Goal: Task Accomplishment & Management: Manage account settings

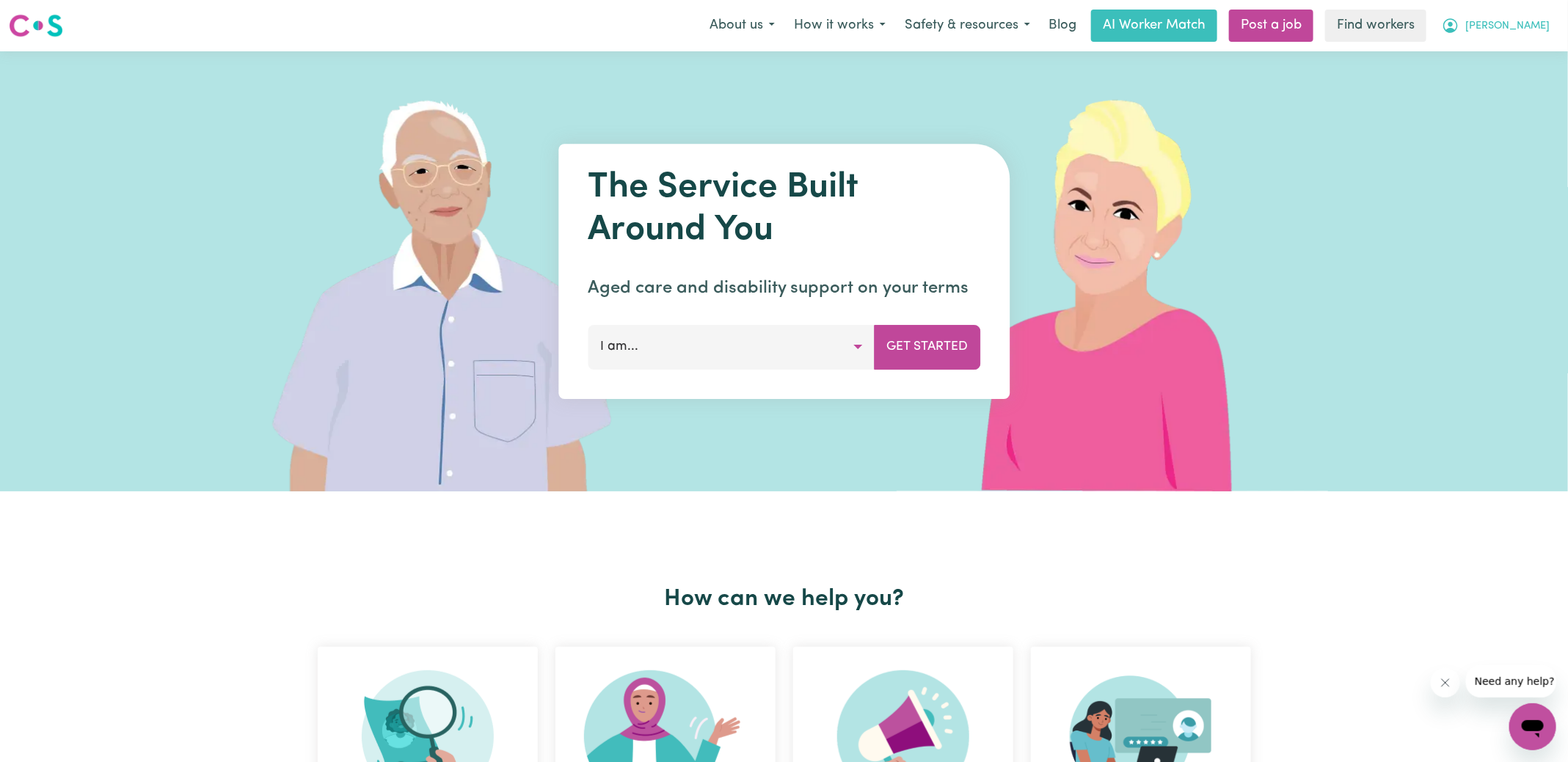
click at [1045, 27] on icon "My Account" at bounding box center [1451, 25] width 15 height 15
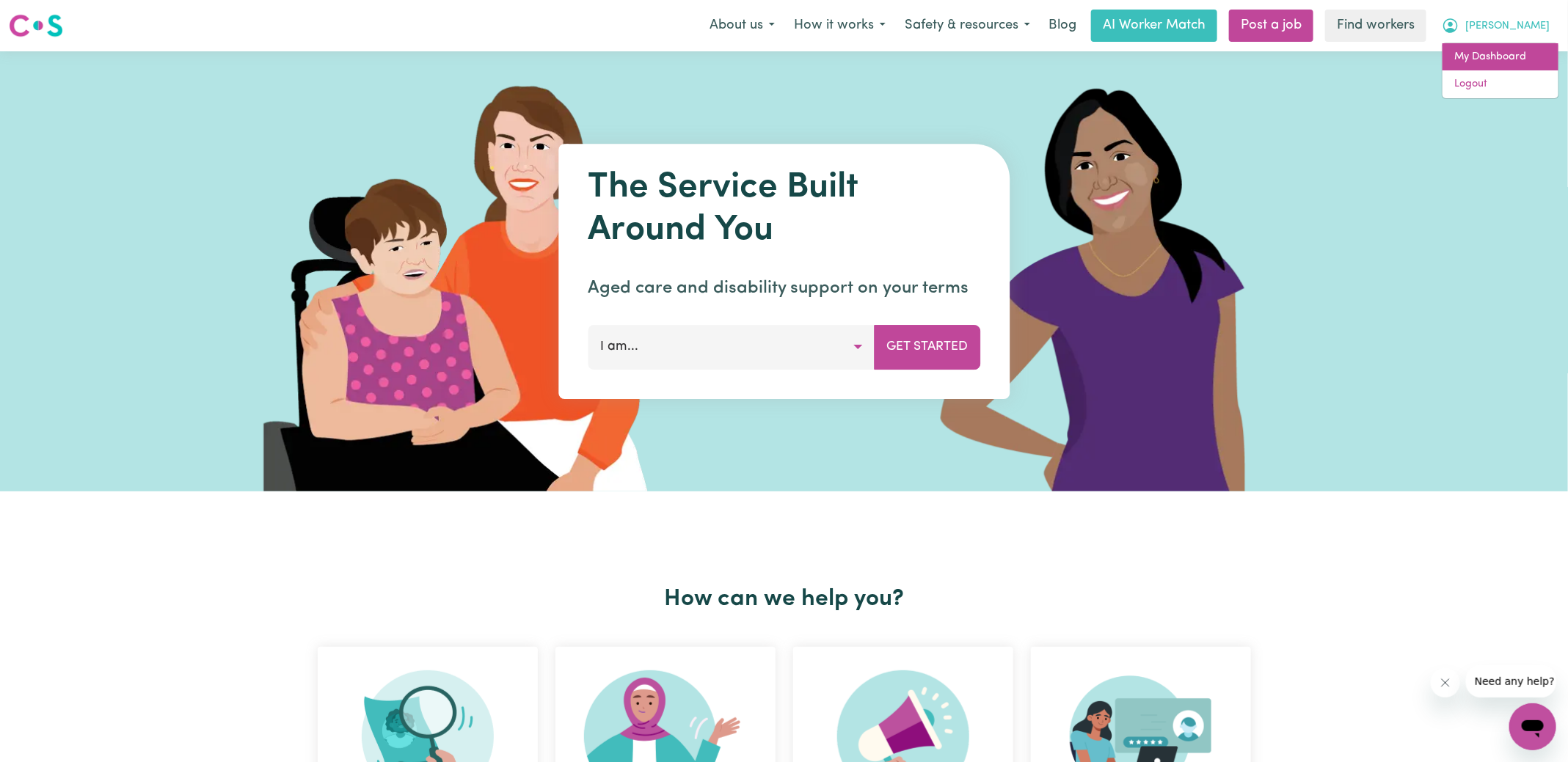
click at [1045, 54] on link "My Dashboard" at bounding box center [1500, 57] width 116 height 28
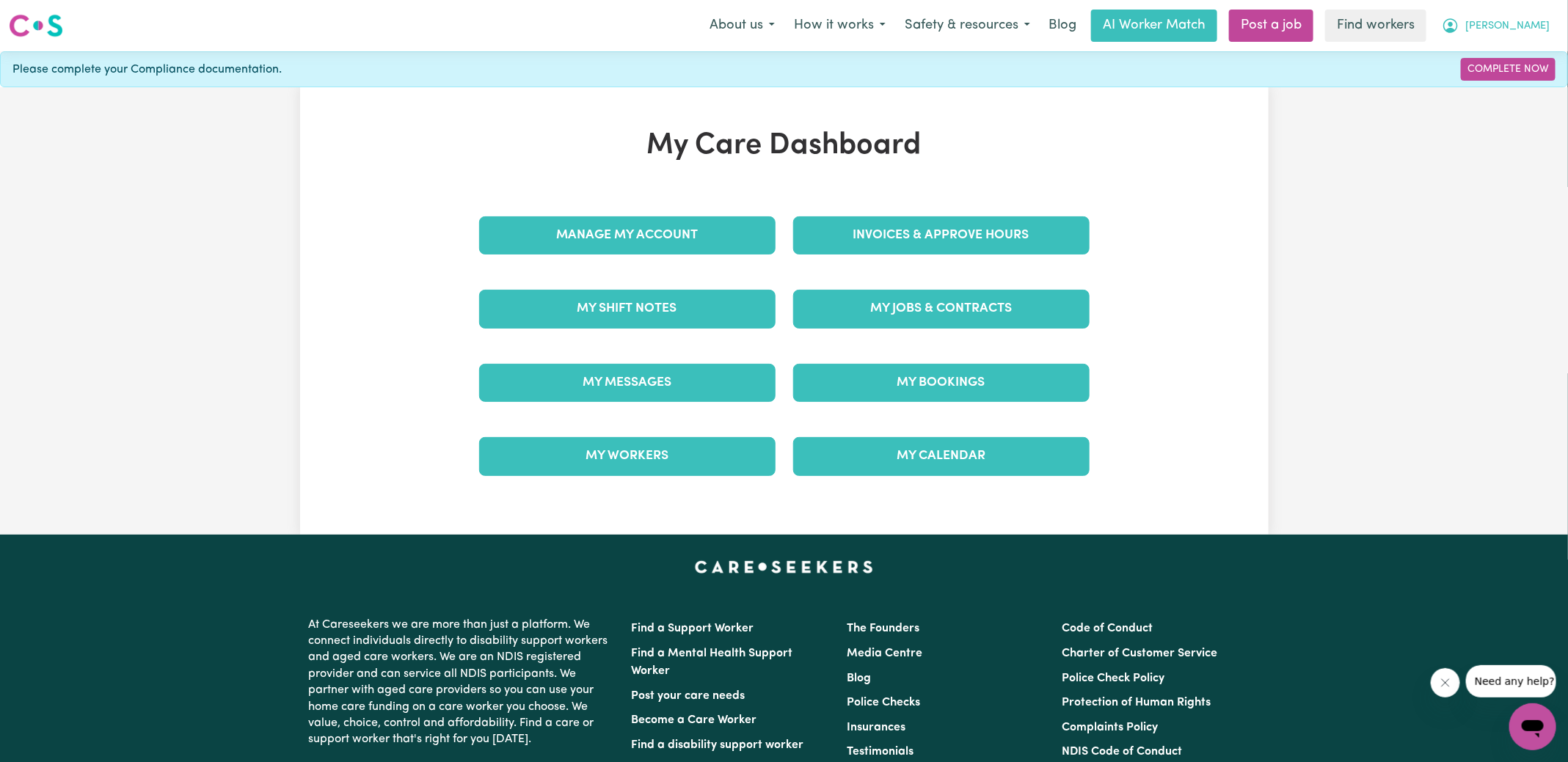
click at [1045, 35] on button "[PERSON_NAME]" at bounding box center [1495, 25] width 127 height 31
click at [1045, 84] on link "Logout" at bounding box center [1500, 84] width 116 height 28
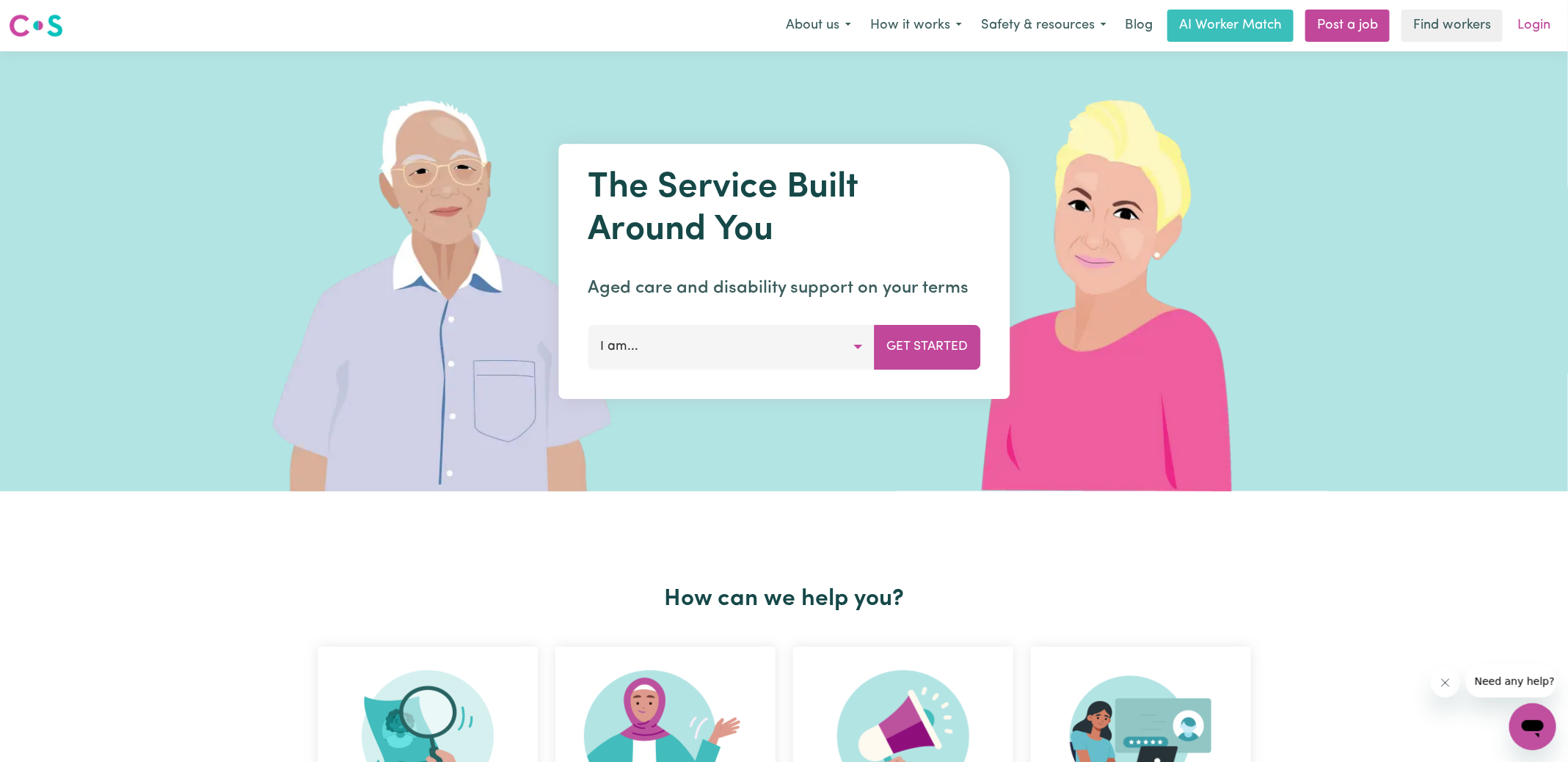
click at [1045, 28] on link "Login" at bounding box center [1534, 25] width 50 height 32
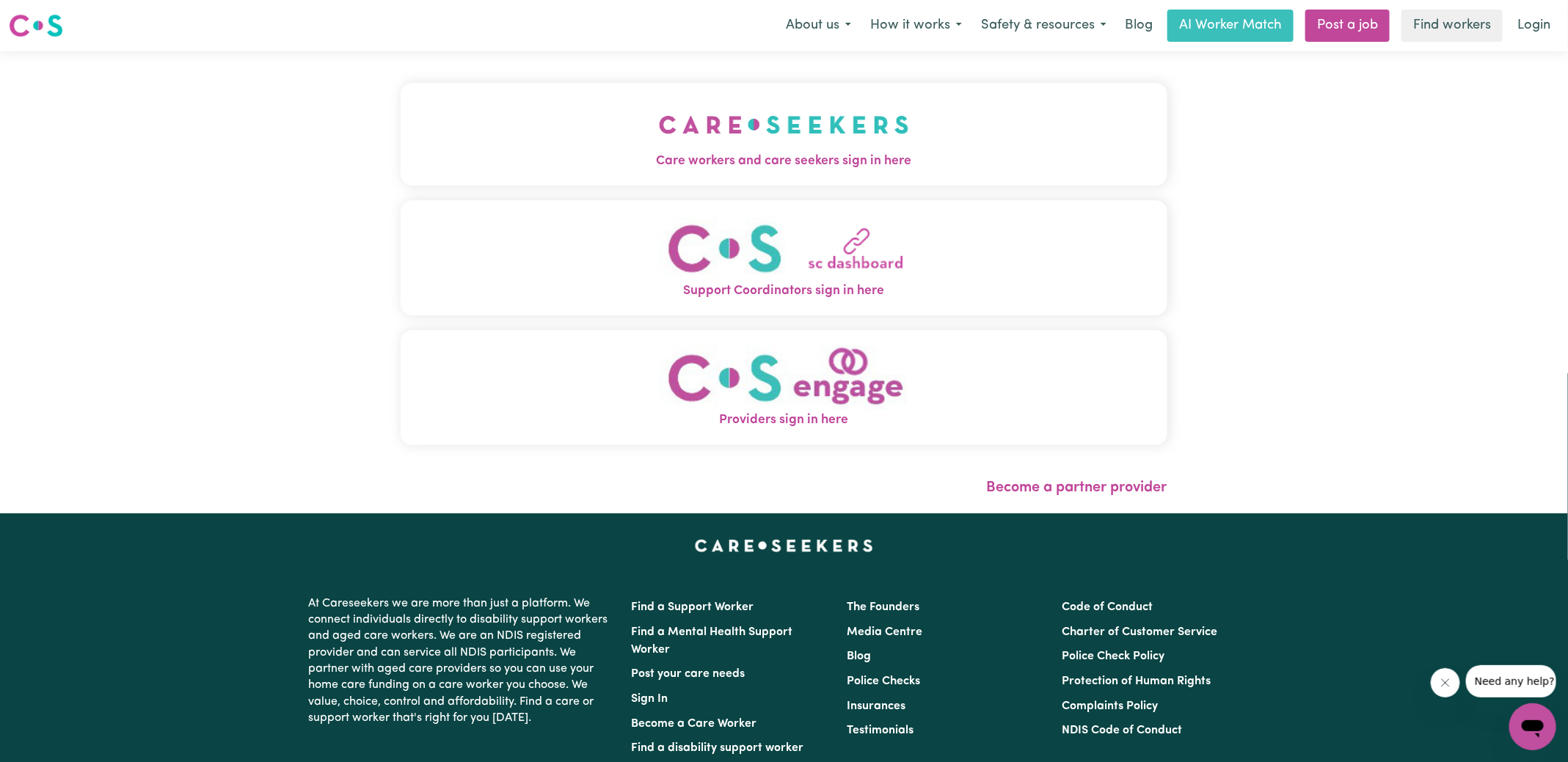
click at [701, 149] on img "Care workers and care seekers sign in here" at bounding box center [784, 125] width 250 height 54
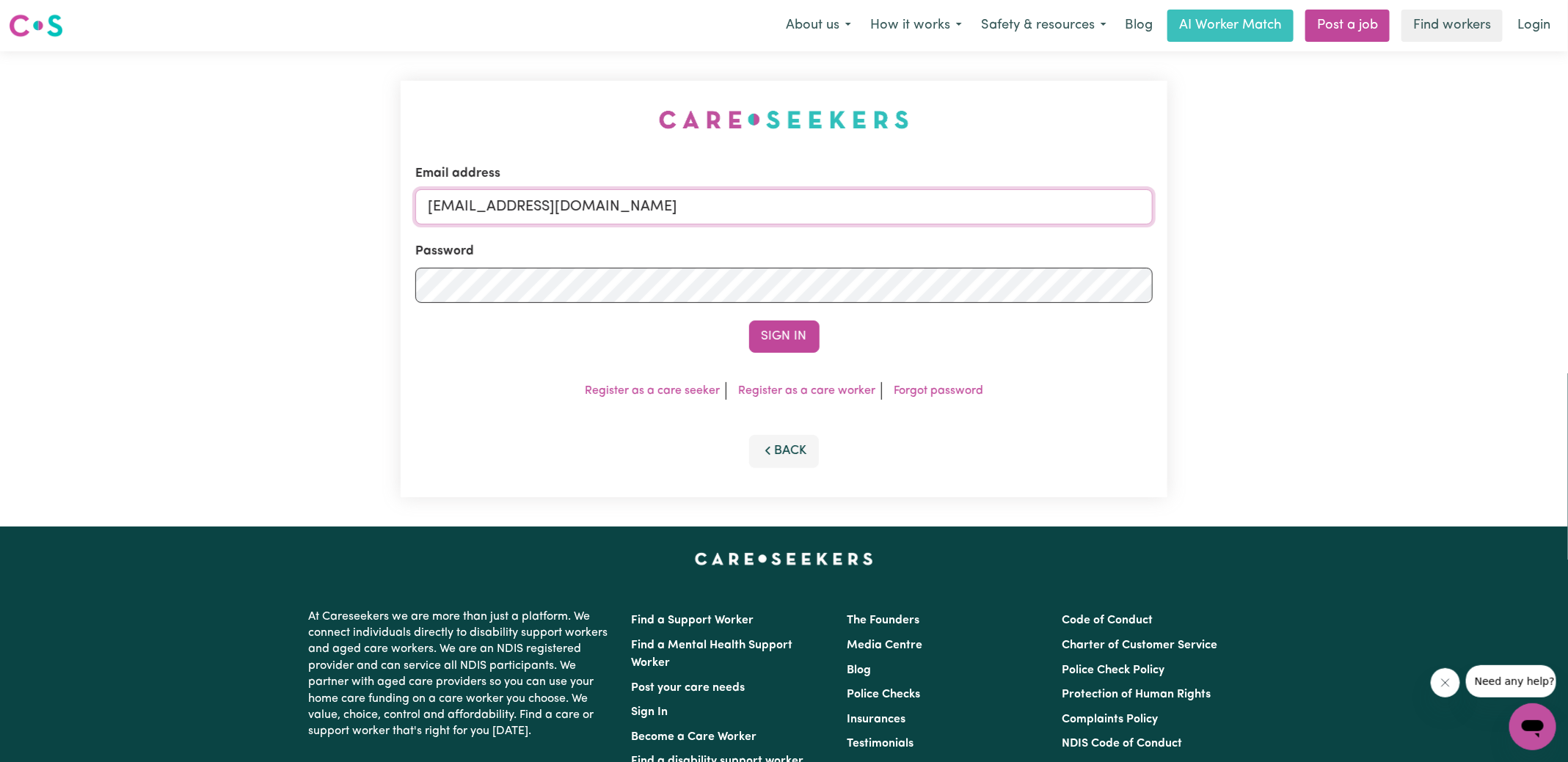
drag, startPoint x: 813, startPoint y: 195, endPoint x: 547, endPoint y: 211, distance: 266.5
click at [409, 197] on div "Email address [EMAIL_ADDRESS][DOMAIN_NAME] Password Sign In Register as a care …" at bounding box center [784, 288] width 767 height 417
type input "[PERSON_NAME][EMAIL_ADDRESS][DOMAIN_NAME]"
click at [749, 321] on button "Sign In" at bounding box center [784, 336] width 70 height 32
